Goal: Information Seeking & Learning: Learn about a topic

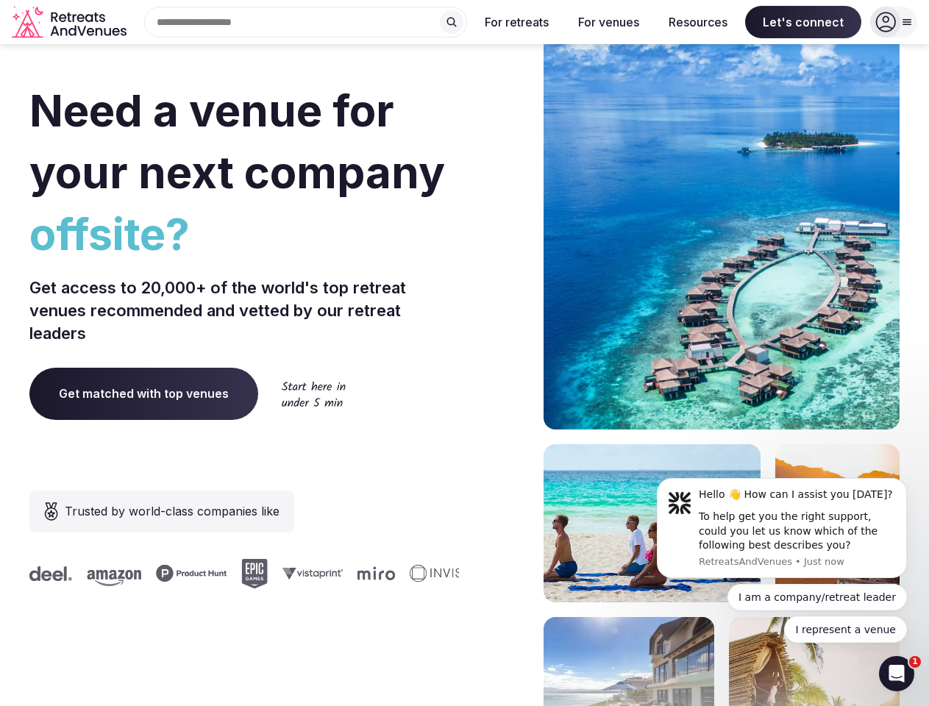
click at [464, 353] on div "Need a venue for your next company offsite? Get access to 20,000+ of the world'…" at bounding box center [464, 440] width 871 height 887
click at [306, 22] on div "Search Popular Destinations [GEOGRAPHIC_DATA], [GEOGRAPHIC_DATA] [GEOGRAPHIC_DA…" at bounding box center [299, 22] width 335 height 31
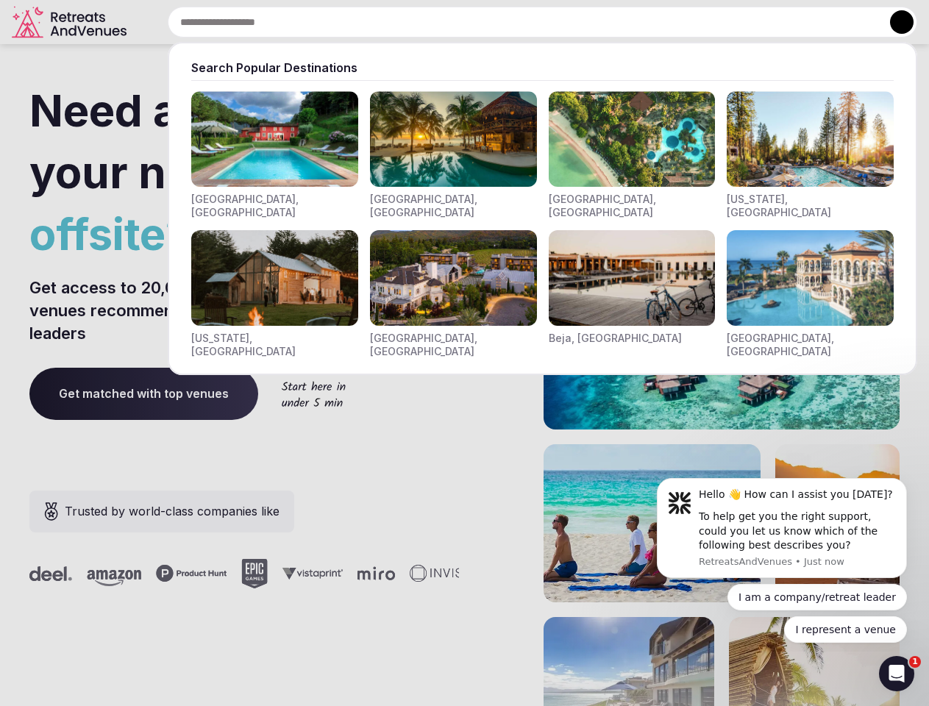
click at [452, 22] on input "text" at bounding box center [543, 22] width 750 height 31
click at [517, 22] on input "text" at bounding box center [543, 22] width 750 height 31
click at [609, 22] on input "text" at bounding box center [543, 22] width 750 height 31
click at [698, 22] on input "text" at bounding box center [543, 22] width 750 height 31
click at [804, 22] on input "text" at bounding box center [543, 22] width 750 height 31
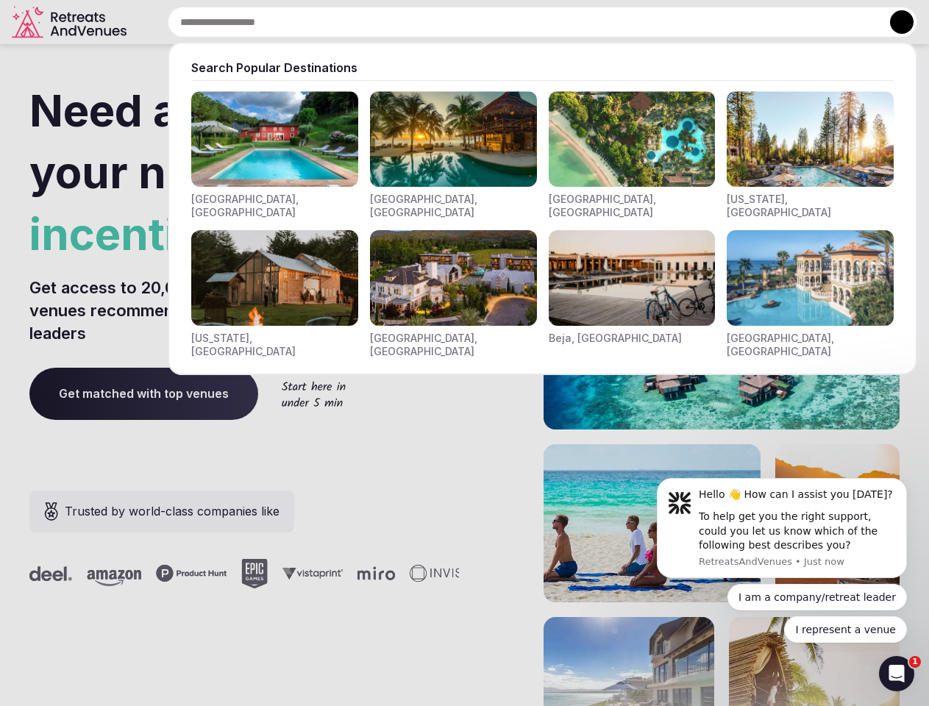
click at [894, 22] on button at bounding box center [902, 22] width 24 height 24
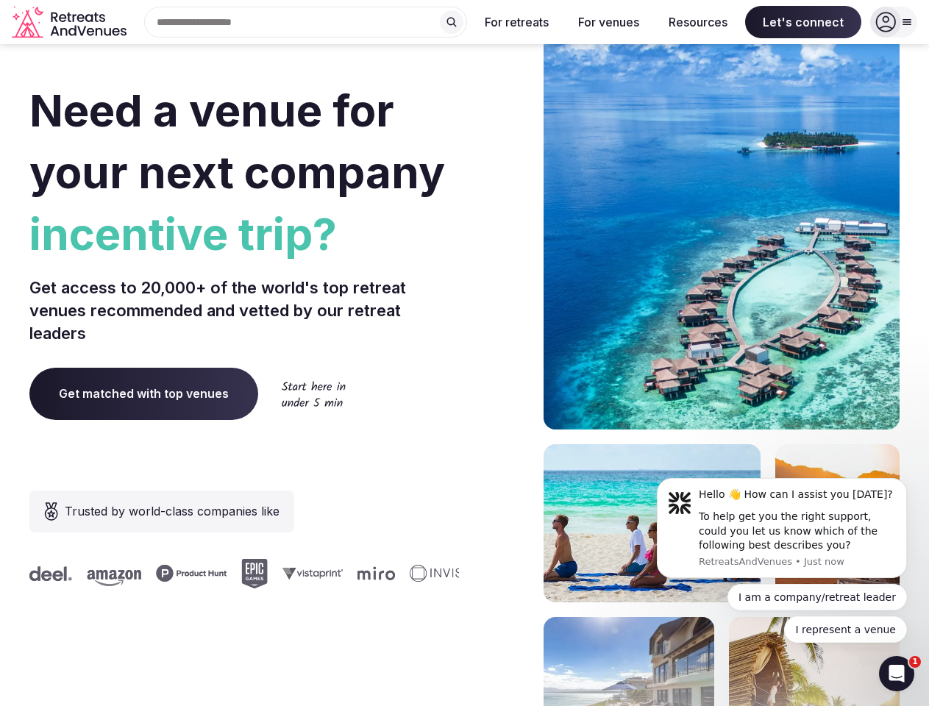
click at [782, 528] on div "To help get you the right support, could you let us know which of the following…" at bounding box center [797, 531] width 197 height 43
